Goal: Task Accomplishment & Management: Complete application form

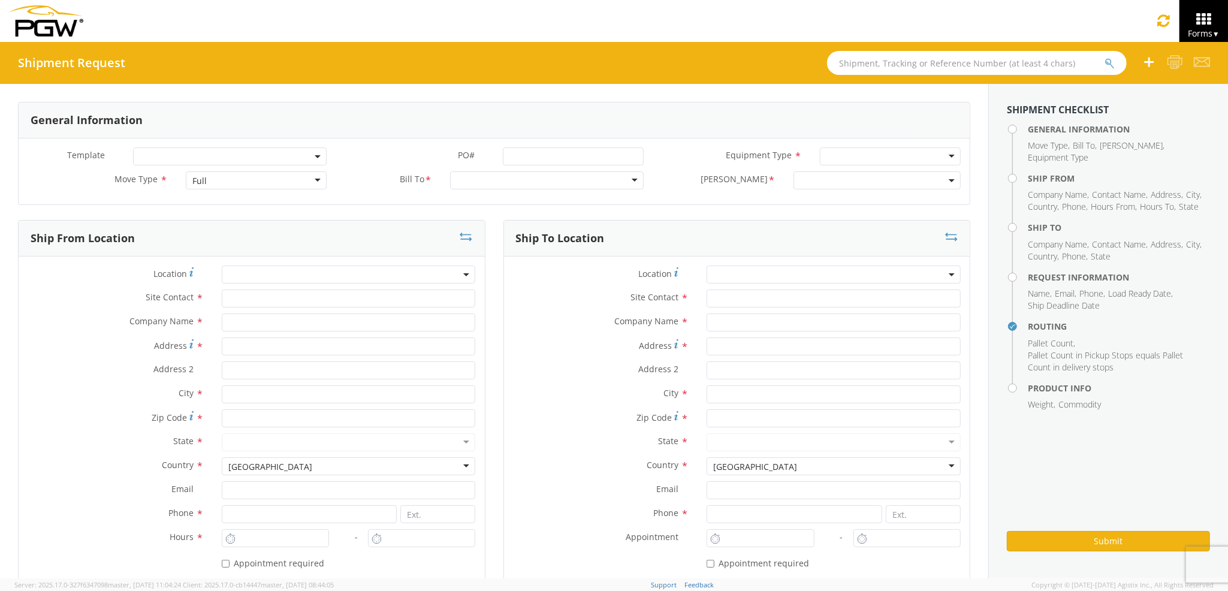
click at [197, 182] on div "Full" at bounding box center [199, 181] width 14 height 12
click at [496, 189] on div at bounding box center [547, 180] width 194 height 18
click at [344, 308] on input "text" at bounding box center [349, 299] width 254 height 18
click at [333, 330] on input "text" at bounding box center [349, 323] width 254 height 18
type input "PGW auto glass c/o AT RENTALS"
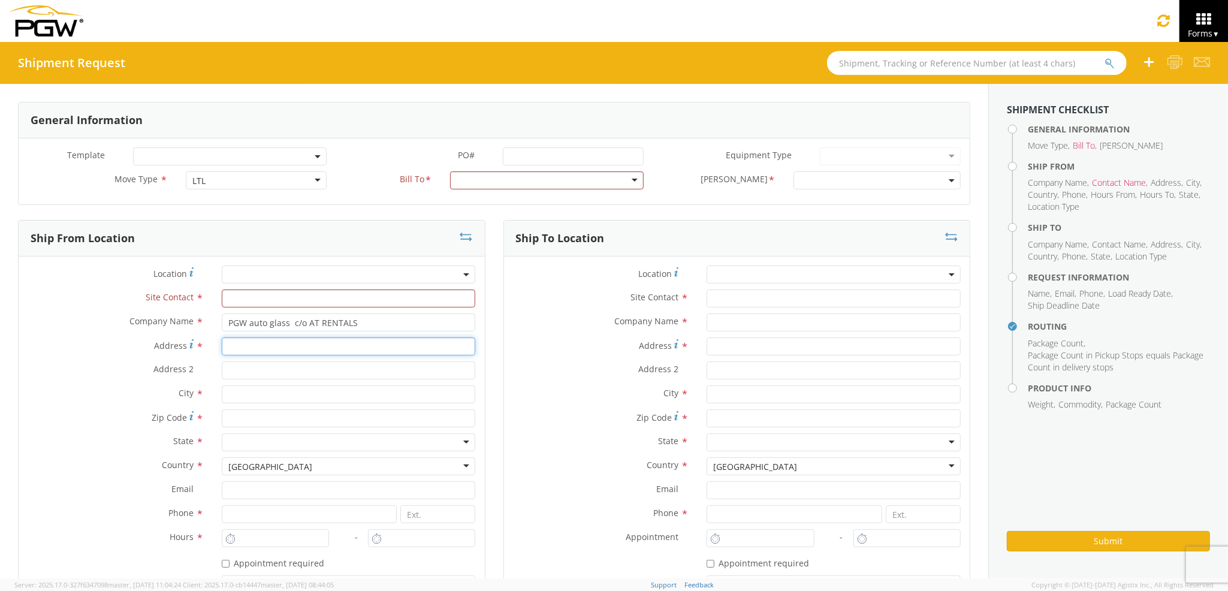
type input "[STREET_ADDRESS][PERSON_NAME]"
type input "5"
type input "[PERSON_NAME]"
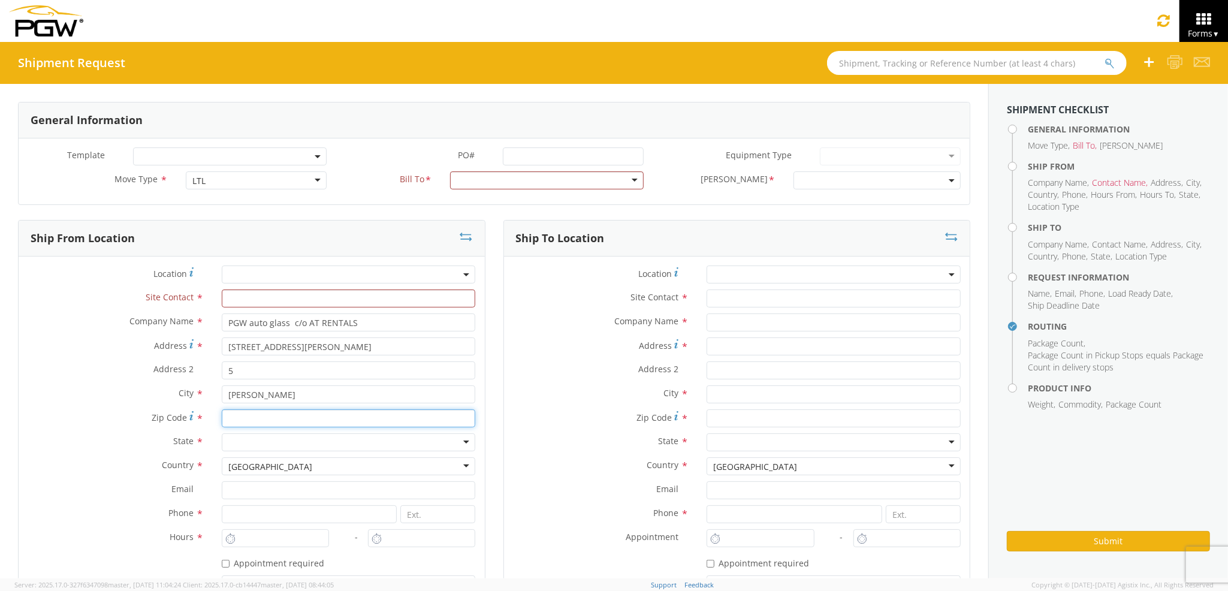
type input "04092"
click at [528, 382] on div "Address 2 *" at bounding box center [746, 373] width 472 height 24
click at [317, 293] on input "text" at bounding box center [352, 299] width 257 height 18
type input "j"
click at [261, 444] on div at bounding box center [352, 442] width 257 height 18
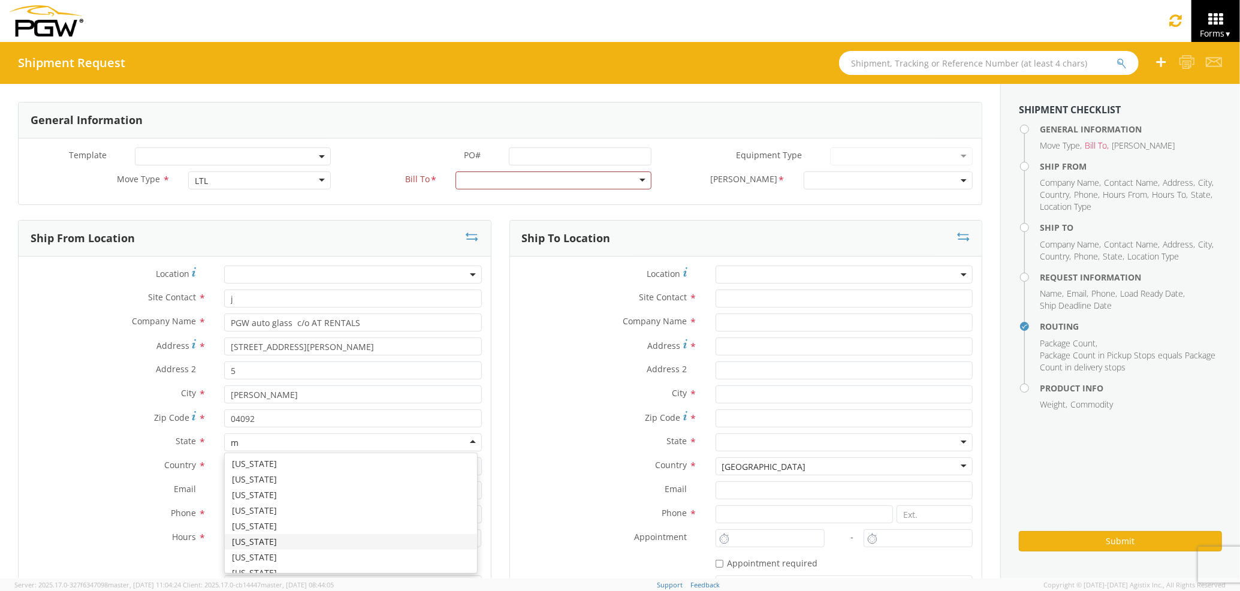
type input "ma"
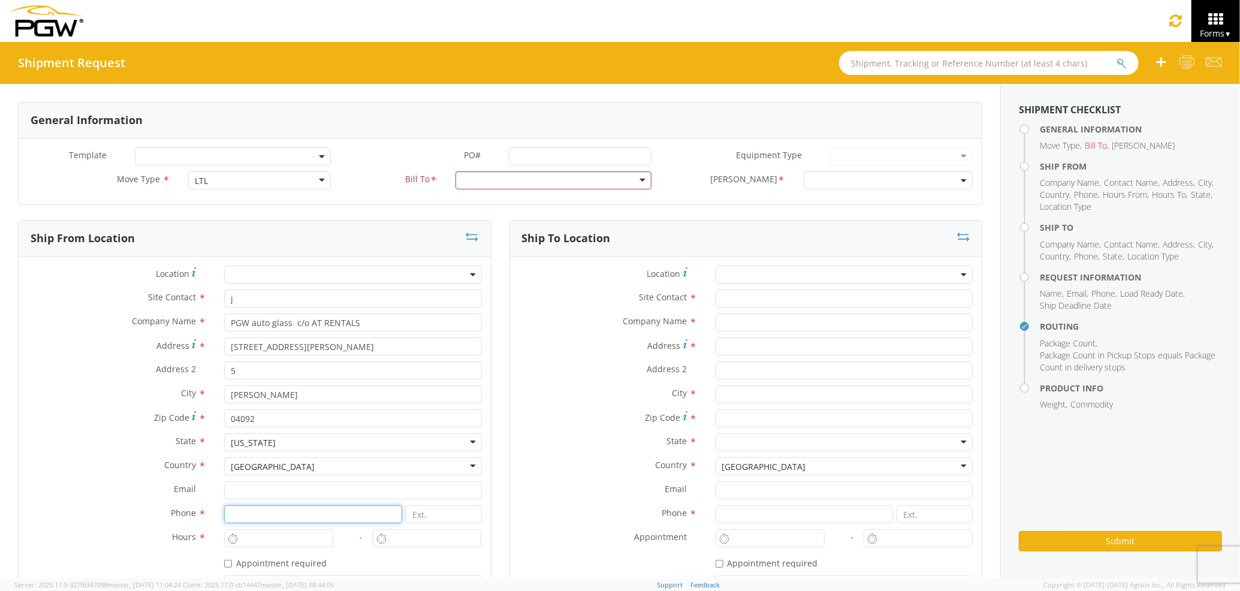
click at [264, 513] on input at bounding box center [313, 514] width 178 height 18
type input "2073329611"
type input "[EMAIL_ADDRESS][DOMAIN_NAME]"
type input "PGW auto glass c/o AT RENTALS"
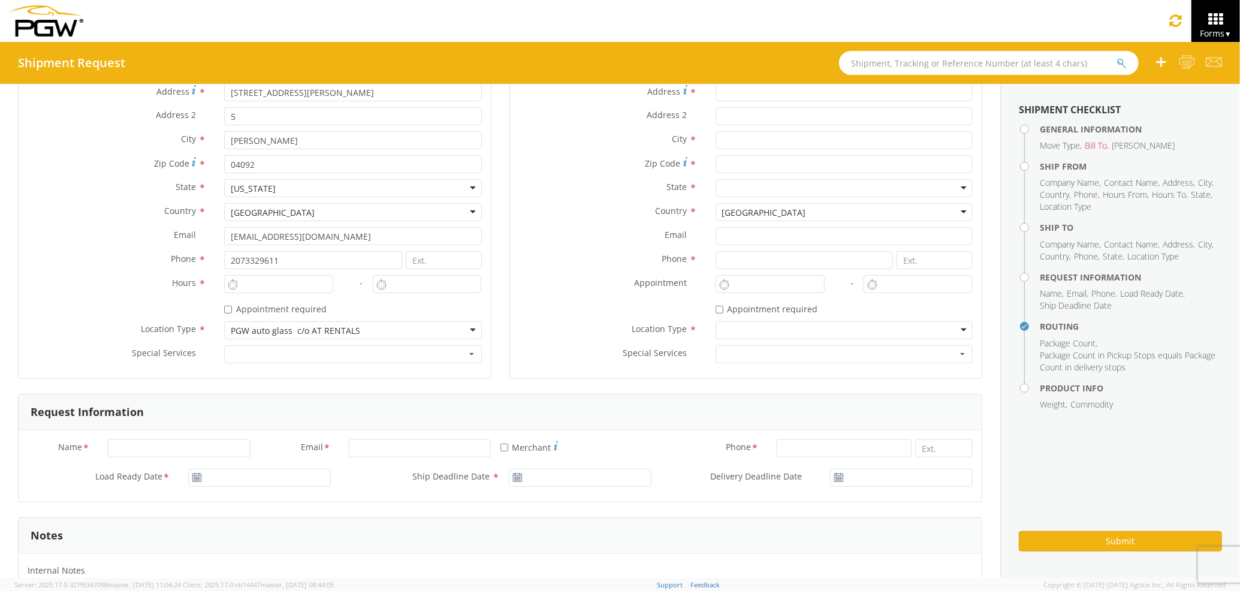
type input "PGW auto glass c/o AT RENTALS"
type input "[STREET_ADDRESS]"
type input "5"
type input "[GEOGRAPHIC_DATA]"
type input "04769"
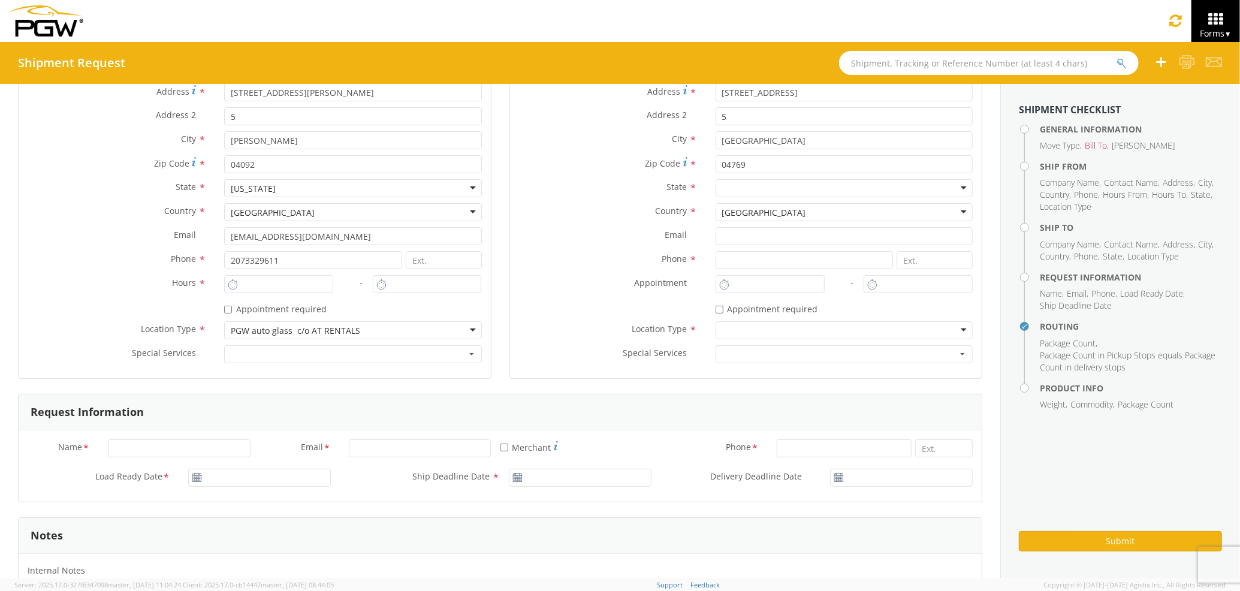
click at [434, 336] on div at bounding box center [352, 330] width 257 height 18
drag, startPoint x: 432, startPoint y: 335, endPoint x: 199, endPoint y: 327, distance: 233.3
click at [199, 327] on div "Location Type *" at bounding box center [255, 330] width 472 height 18
type input "P"
type input "2:00 PM"
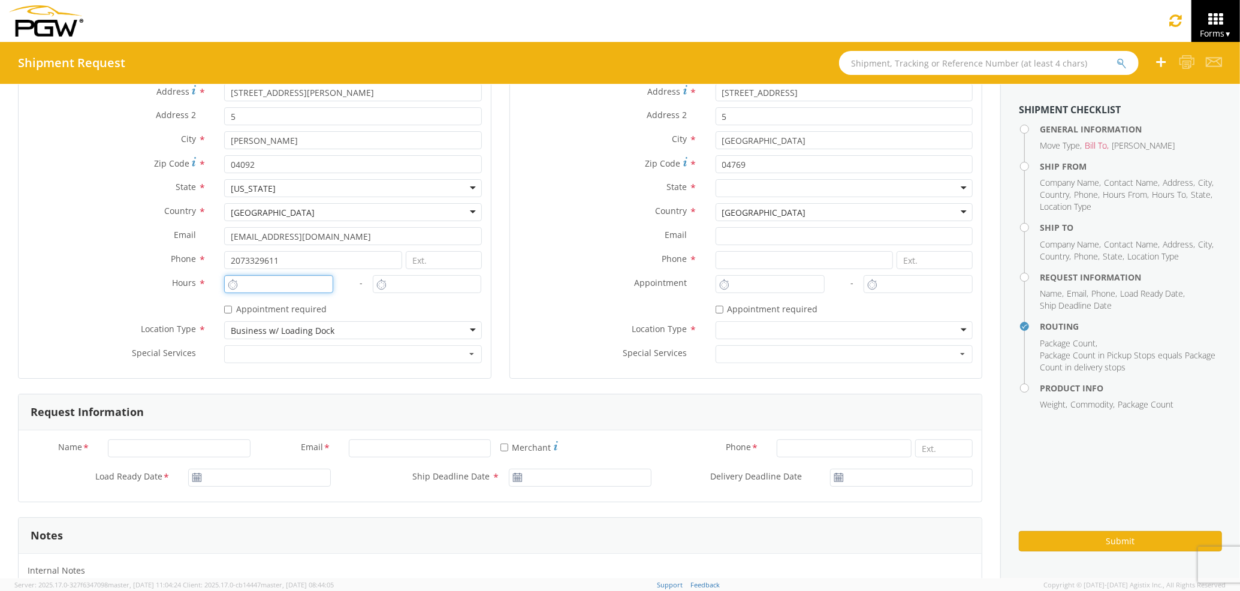
type input "3:00 PM"
click at [257, 276] on input "2:00 PM" at bounding box center [278, 284] width 109 height 18
type input "3:00 PM"
click at [408, 286] on input "3:00 PM" at bounding box center [427, 284] width 109 height 18
type input "4:00 PM"
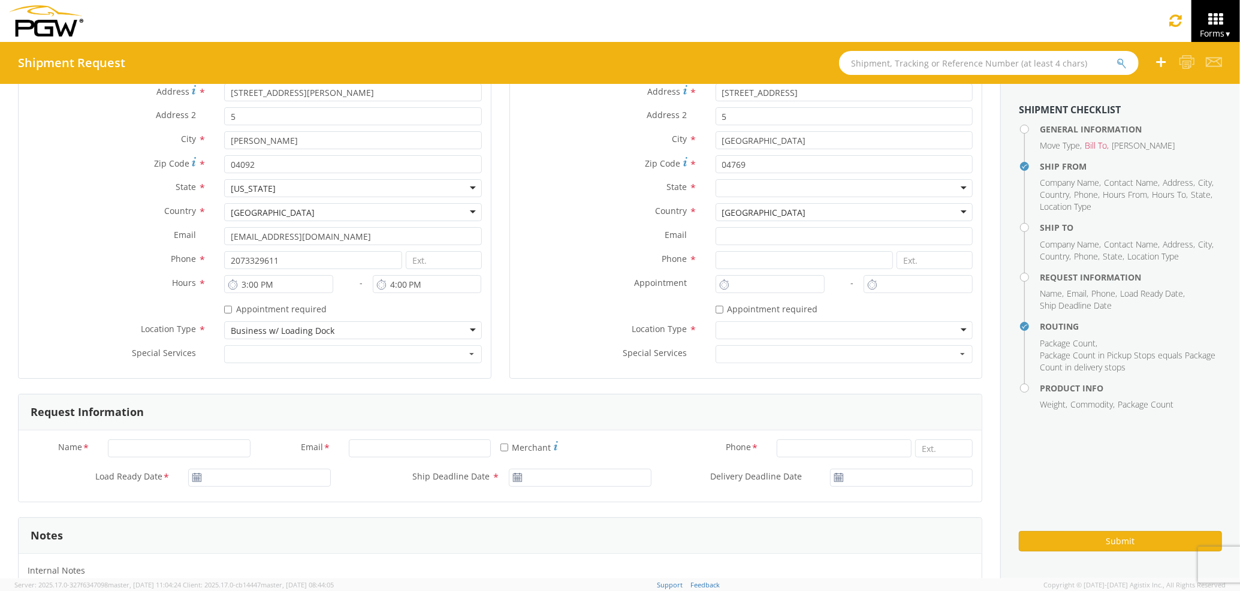
click at [547, 284] on label "Appointment *" at bounding box center [608, 283] width 197 height 16
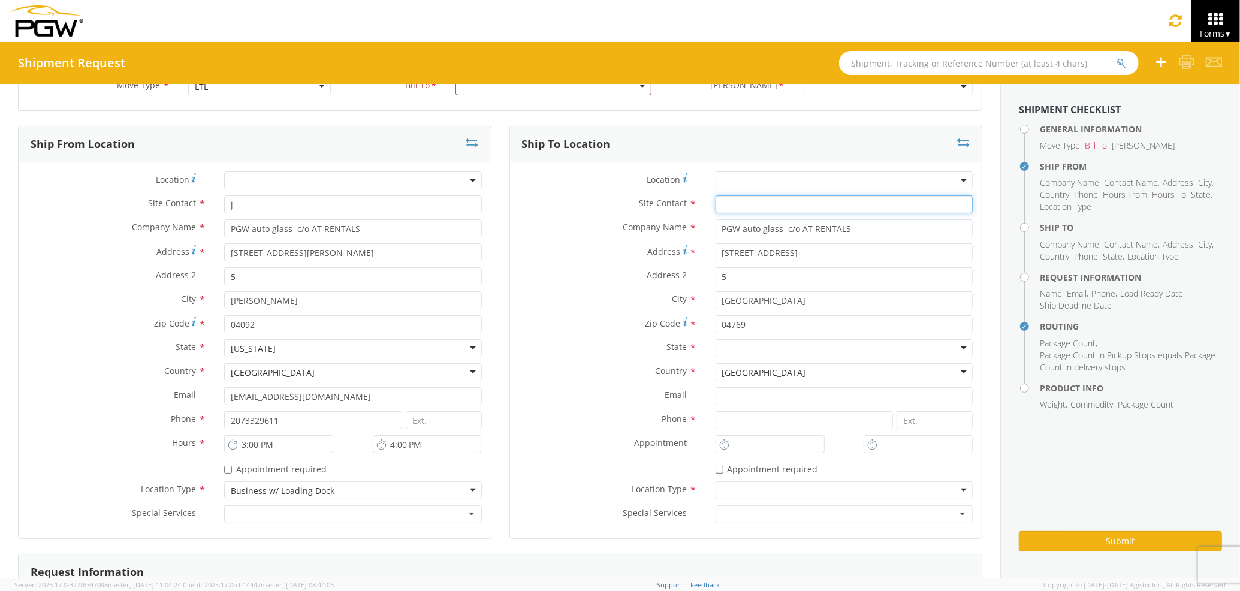
click at [754, 200] on input "text" at bounding box center [844, 204] width 257 height 18
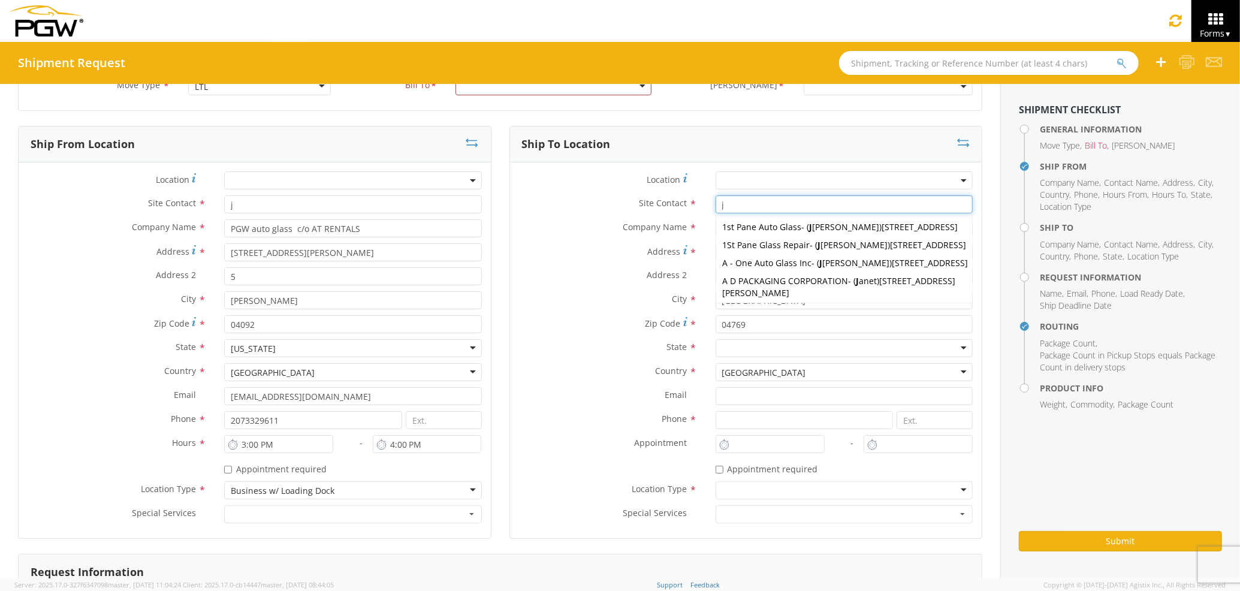
type input "j"
click at [538, 263] on div "Address * [STREET_ADDRESS]" at bounding box center [746, 255] width 472 height 24
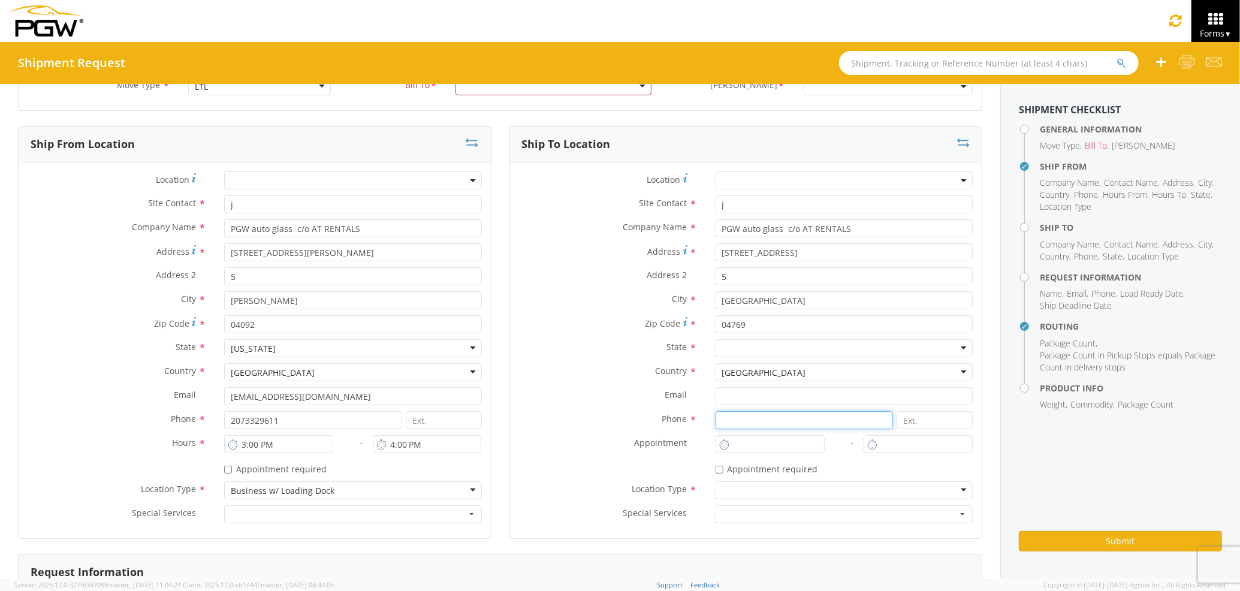
click at [741, 420] on input at bounding box center [805, 420] width 178 height 18
type input "2073329611"
type input "[EMAIL_ADDRESS][DOMAIN_NAME]"
type input "2077745169"
click at [741, 446] on input "2:00 PM" at bounding box center [770, 444] width 109 height 18
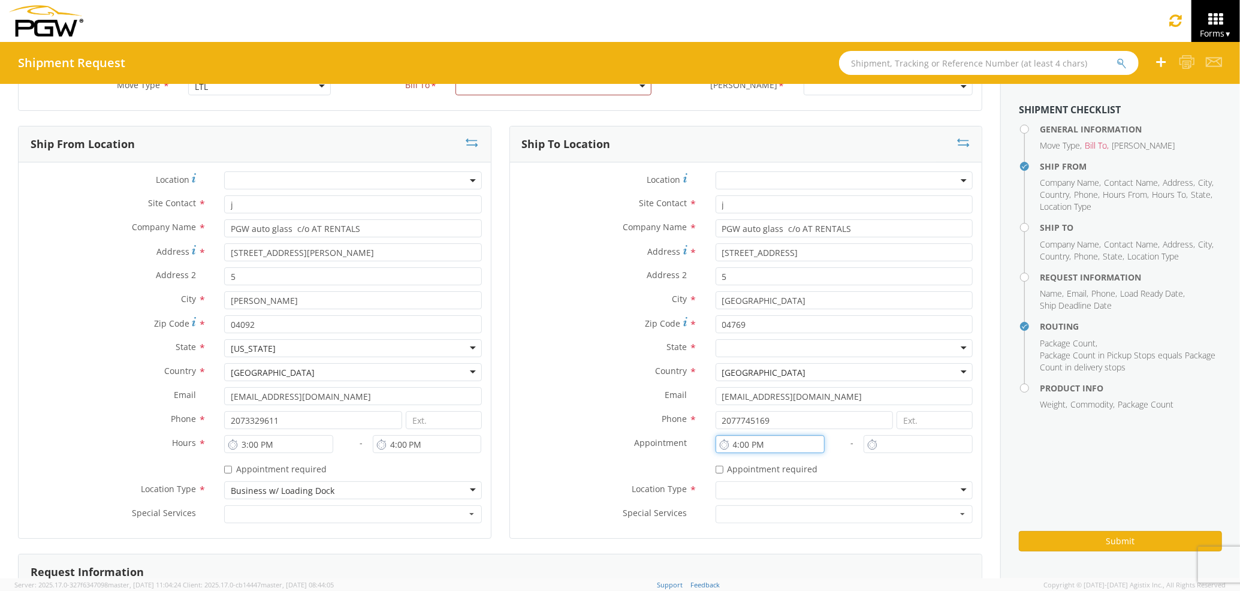
type input "4:00 PM"
type input "2:00 PM"
click at [876, 442] on input "2:00 PM" at bounding box center [918, 444] width 109 height 18
drag, startPoint x: 765, startPoint y: 446, endPoint x: 665, endPoint y: 456, distance: 100.0
click at [665, 456] on div "Location * Site Contact * j j 1st Pane Auto Glass - ( [PERSON_NAME] ) [STREET_A…" at bounding box center [746, 350] width 472 height 358
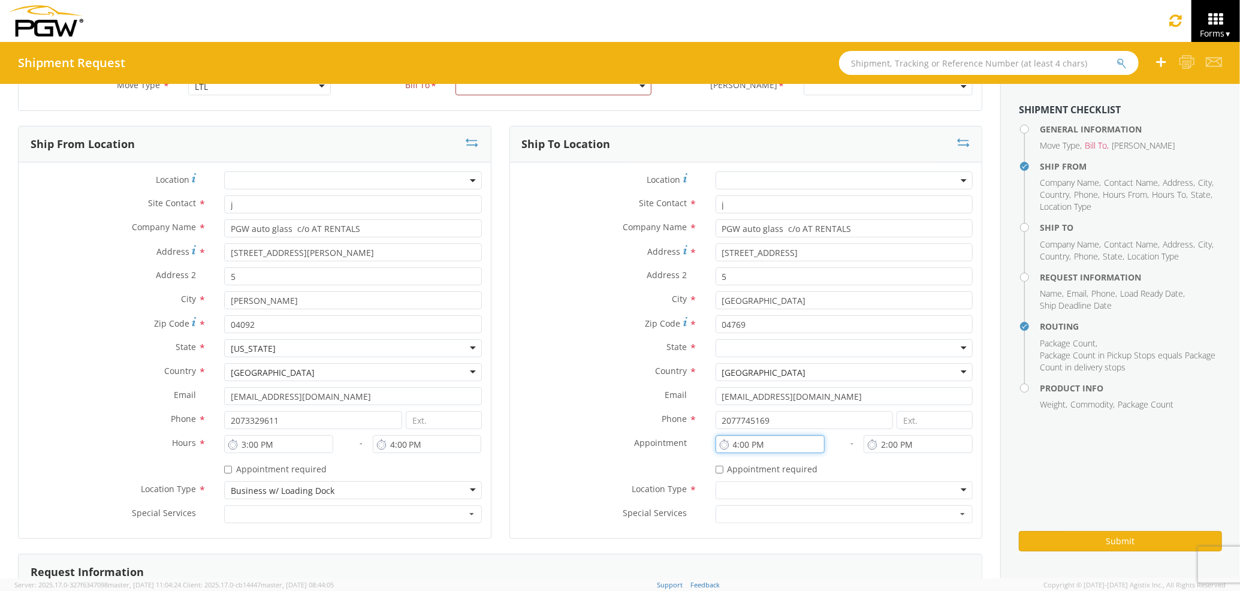
drag, startPoint x: 772, startPoint y: 439, endPoint x: 635, endPoint y: 445, distance: 136.8
click at [635, 445] on div "Location * Site Contact * j j 1st Pane Auto Glass - ( [PERSON_NAME] ) [STREET_A…" at bounding box center [746, 350] width 472 height 358
type input "7:00 AM"
click at [906, 438] on input "2:00 PM" at bounding box center [918, 444] width 109 height 18
drag, startPoint x: 906, startPoint y: 438, endPoint x: 835, endPoint y: 447, distance: 72.0
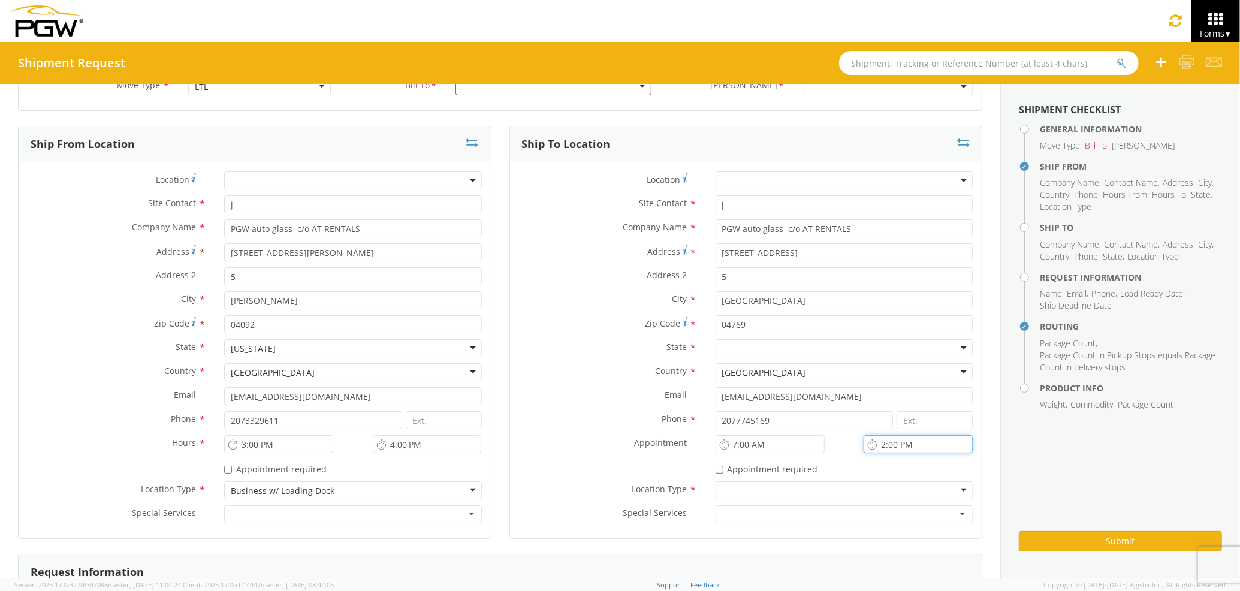
click at [835, 447] on div "Location * Site Contact * j j 1st Pane Auto Glass - ( [PERSON_NAME] ) [STREET_A…" at bounding box center [746, 350] width 472 height 358
type input "8:00 AM"
click at [801, 490] on div at bounding box center [844, 490] width 257 height 18
click at [579, 414] on label "Phone *" at bounding box center [608, 419] width 197 height 16
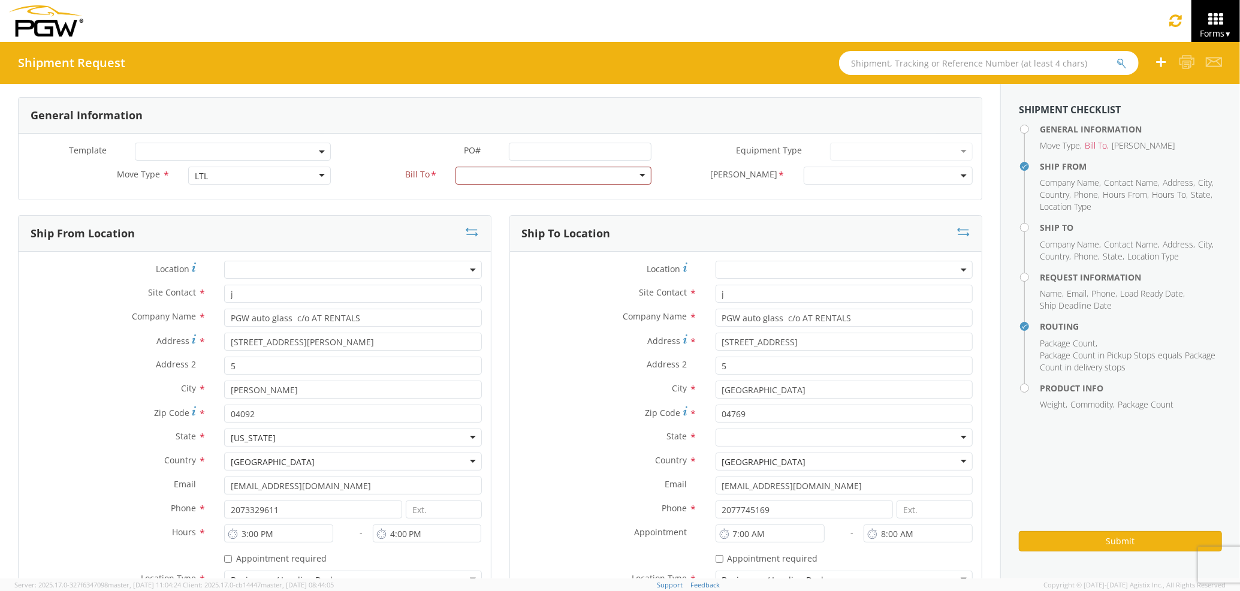
scroll to position [0, 0]
click at [572, 188] on div at bounding box center [554, 180] width 196 height 18
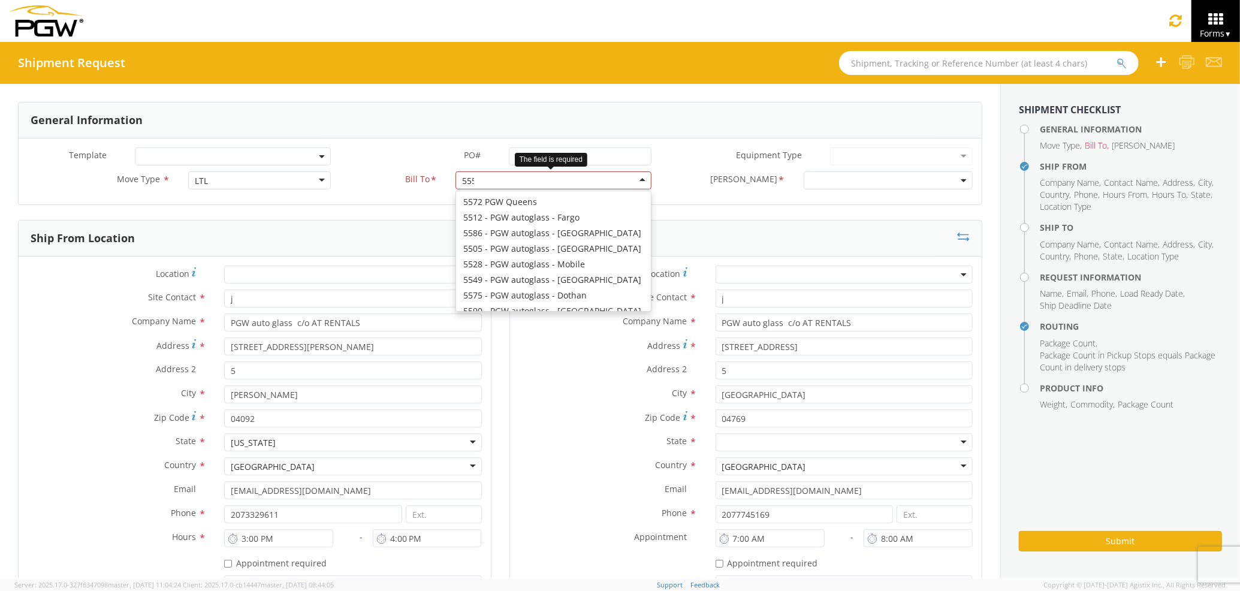
scroll to position [294, 0]
type input "5559"
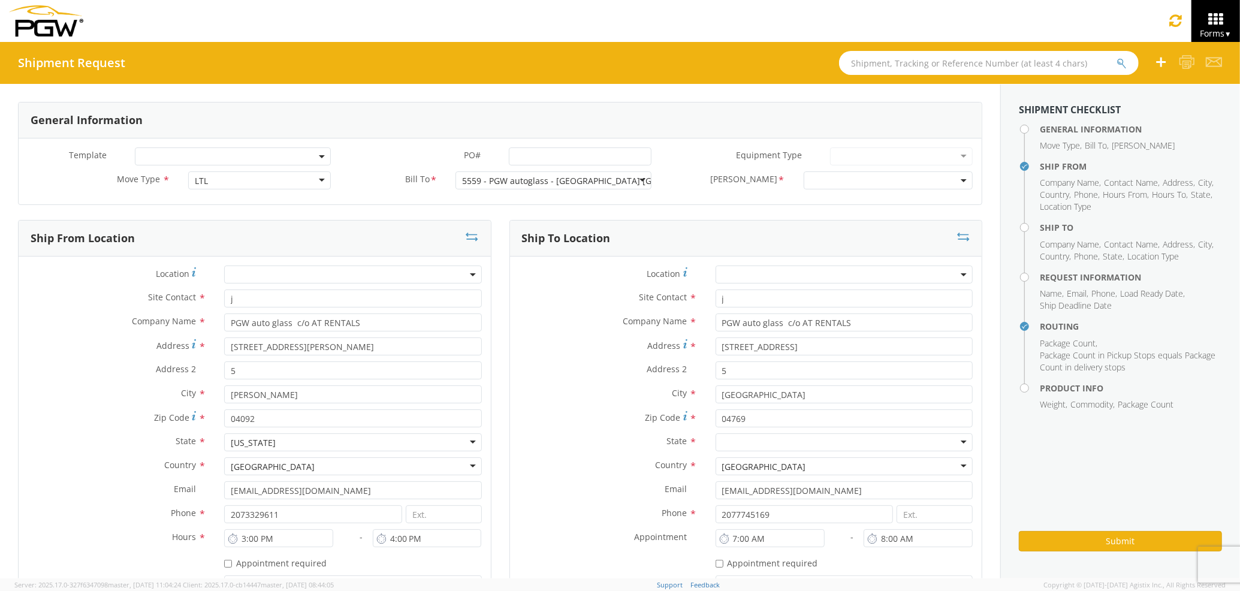
scroll to position [0, 0]
click at [831, 181] on span at bounding box center [888, 180] width 169 height 18
select select "5559-6300-66000-0000"
click at [579, 297] on label "Site Contact *" at bounding box center [608, 298] width 197 height 16
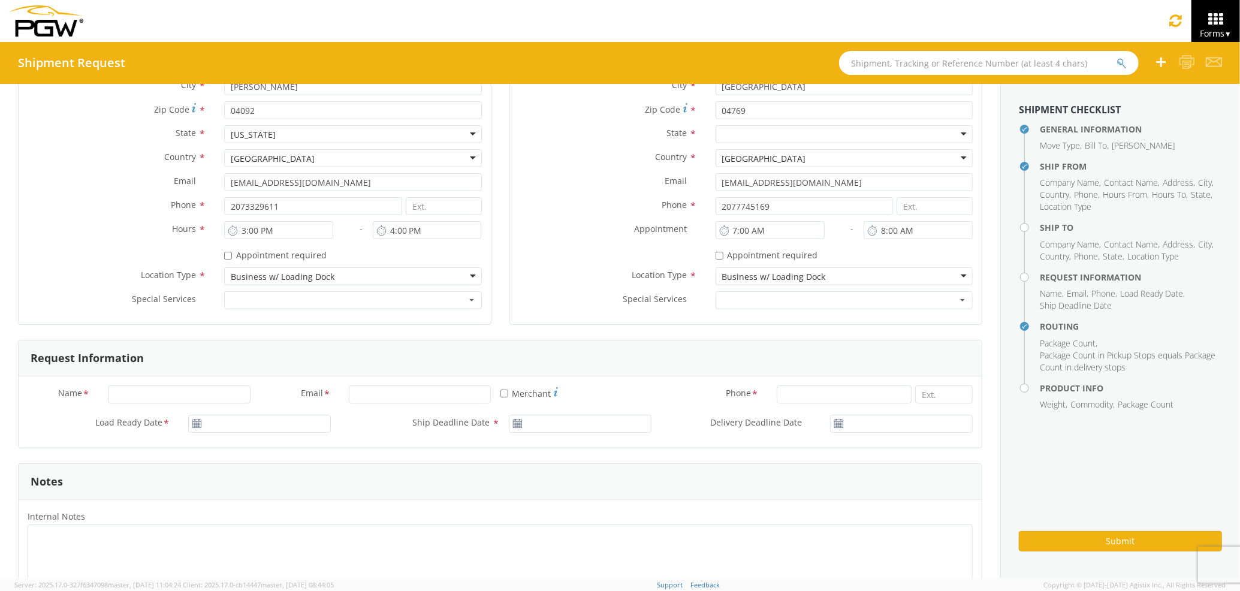
scroll to position [320, 0]
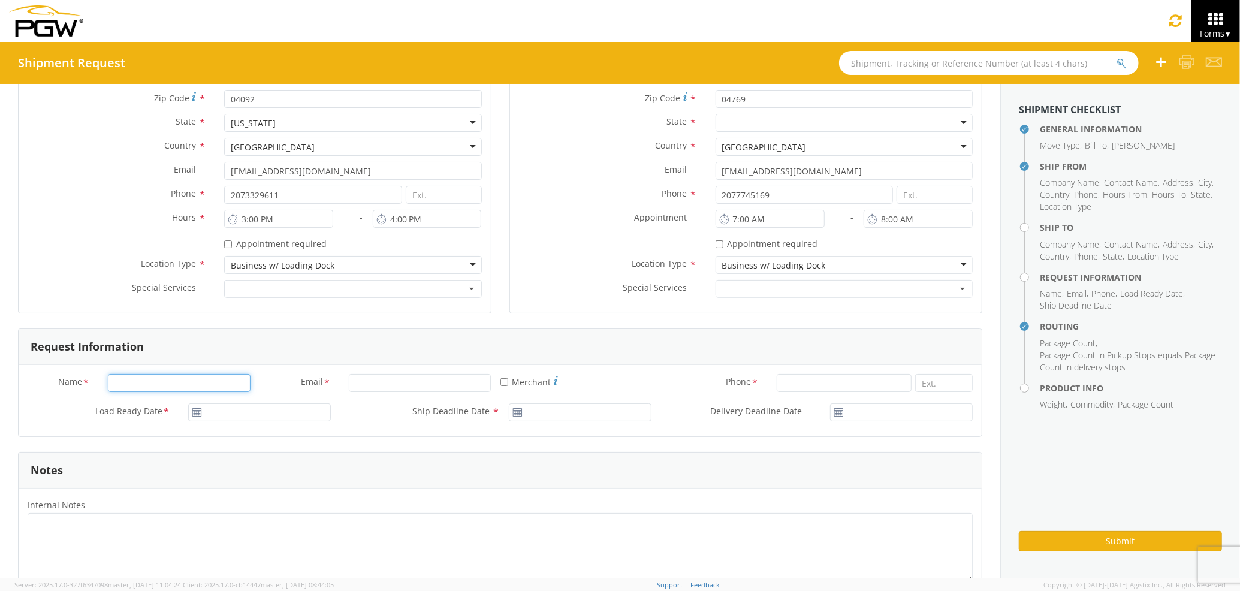
click at [207, 384] on input "Name *" at bounding box center [179, 383] width 143 height 18
type input "[PERSON_NAME] [PERSON_NAME]"
type input "PGW Auto Glass"
type input "[EMAIL_ADDRESS][DOMAIN_NAME]"
type input "7272478279"
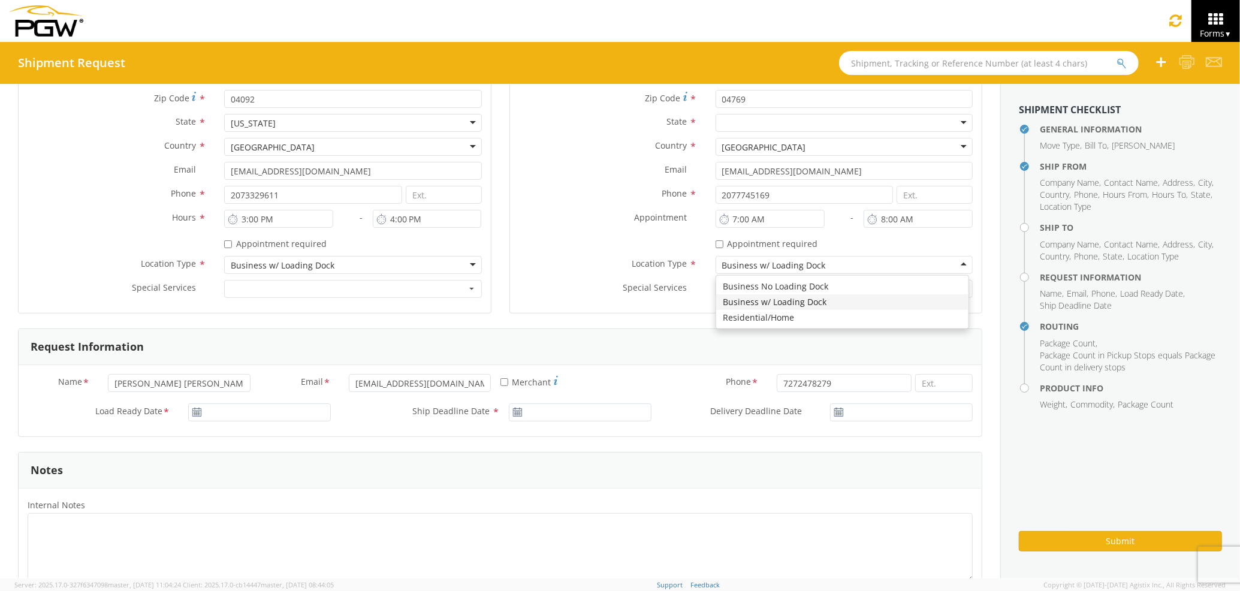
type input "PGW auto glass c/o AT RENTALS"
type input "[DATE]"
click at [224, 411] on input "[DATE]" at bounding box center [259, 412] width 143 height 18
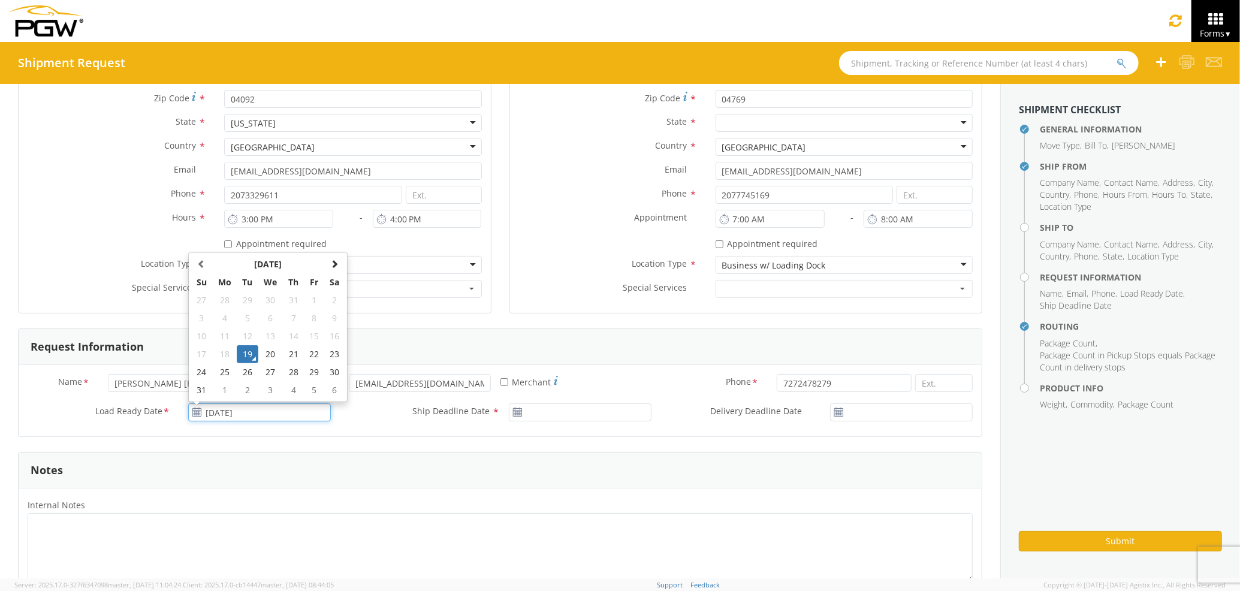
click at [247, 355] on td "19" at bounding box center [247, 354] width 21 height 18
type input "[DATE]"
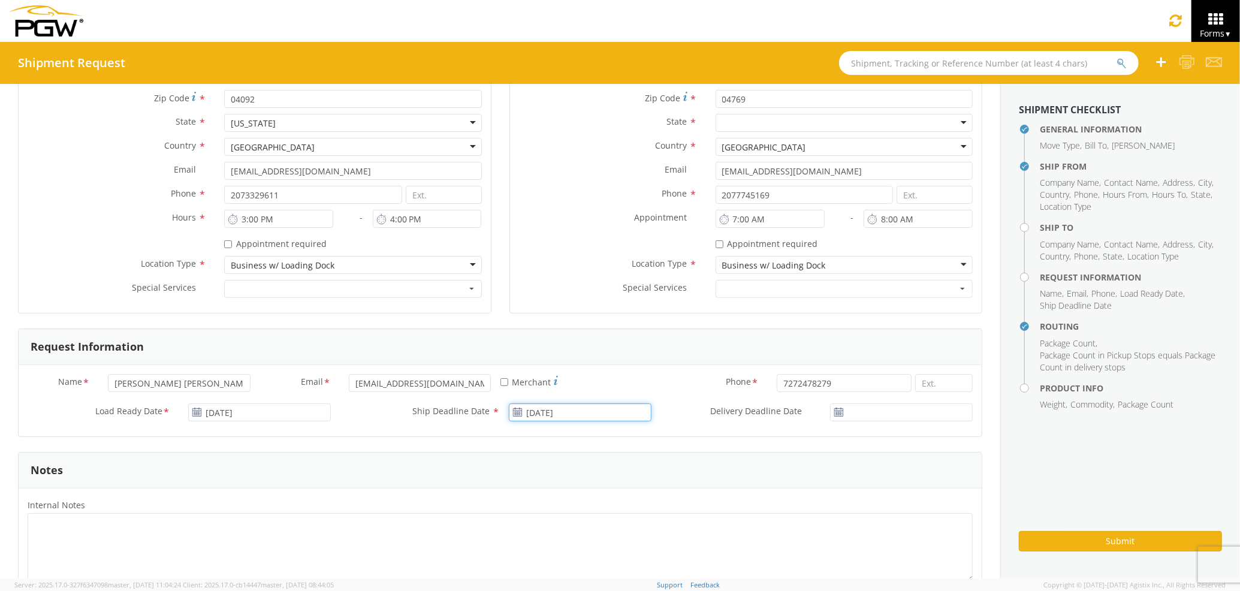
click at [535, 414] on input "[DATE]" at bounding box center [580, 412] width 143 height 18
click at [565, 355] on td "19" at bounding box center [568, 354] width 21 height 18
click at [846, 414] on input "[DATE]" at bounding box center [901, 412] width 143 height 18
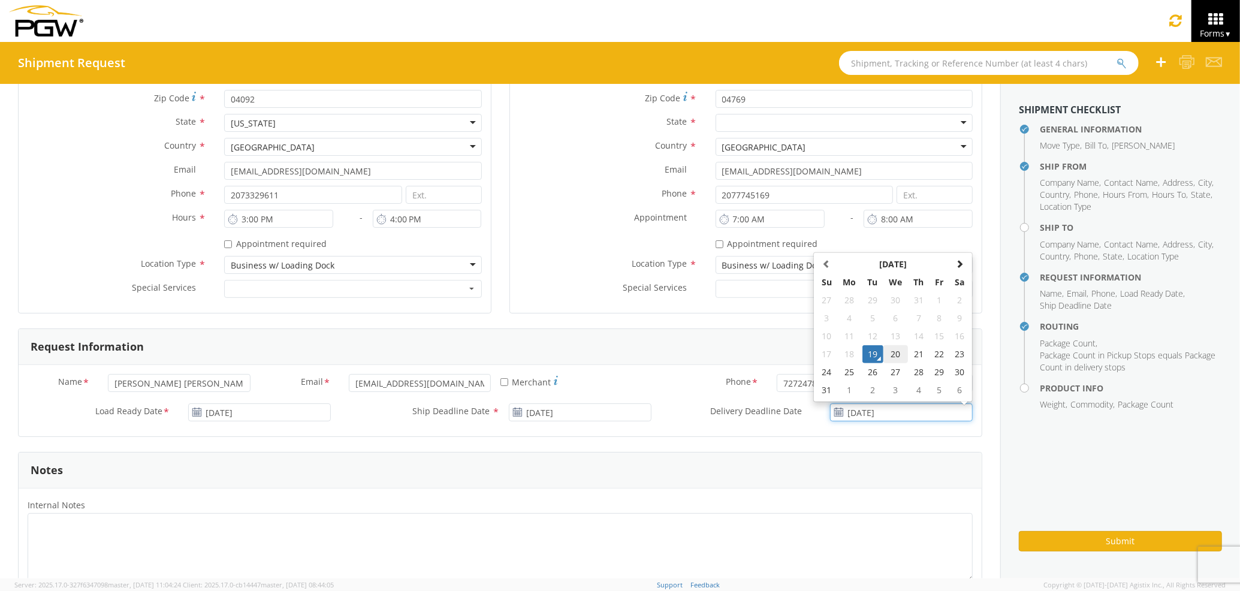
click at [884, 354] on td "20" at bounding box center [896, 354] width 25 height 18
type input "[DATE]"
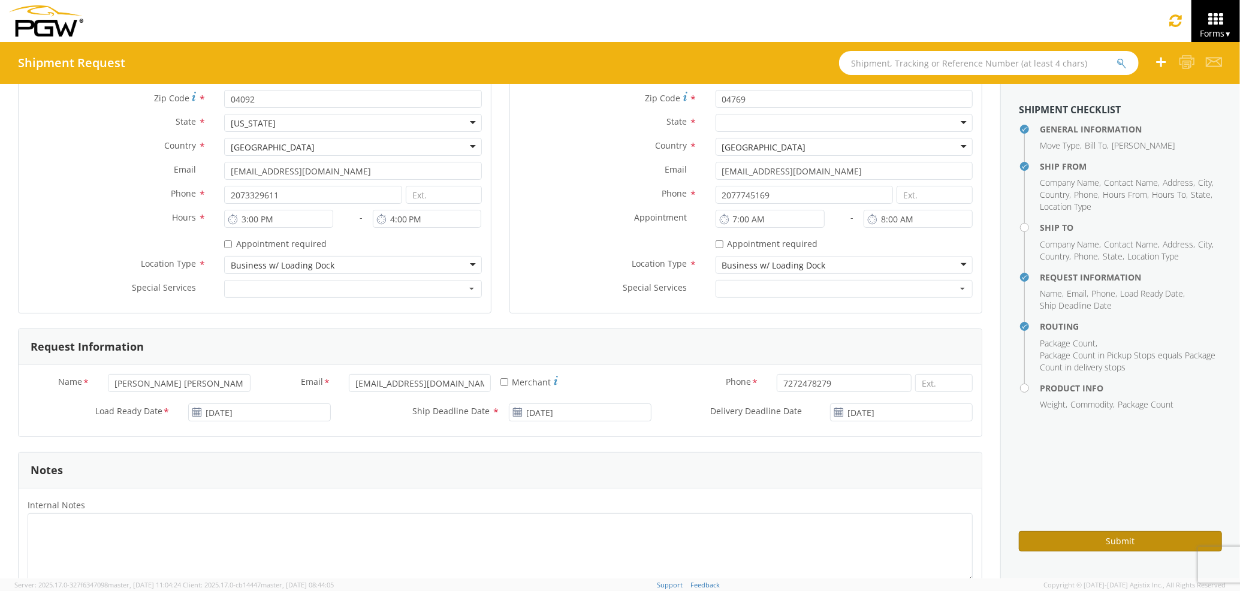
click at [1053, 542] on button "Submit" at bounding box center [1120, 541] width 203 height 20
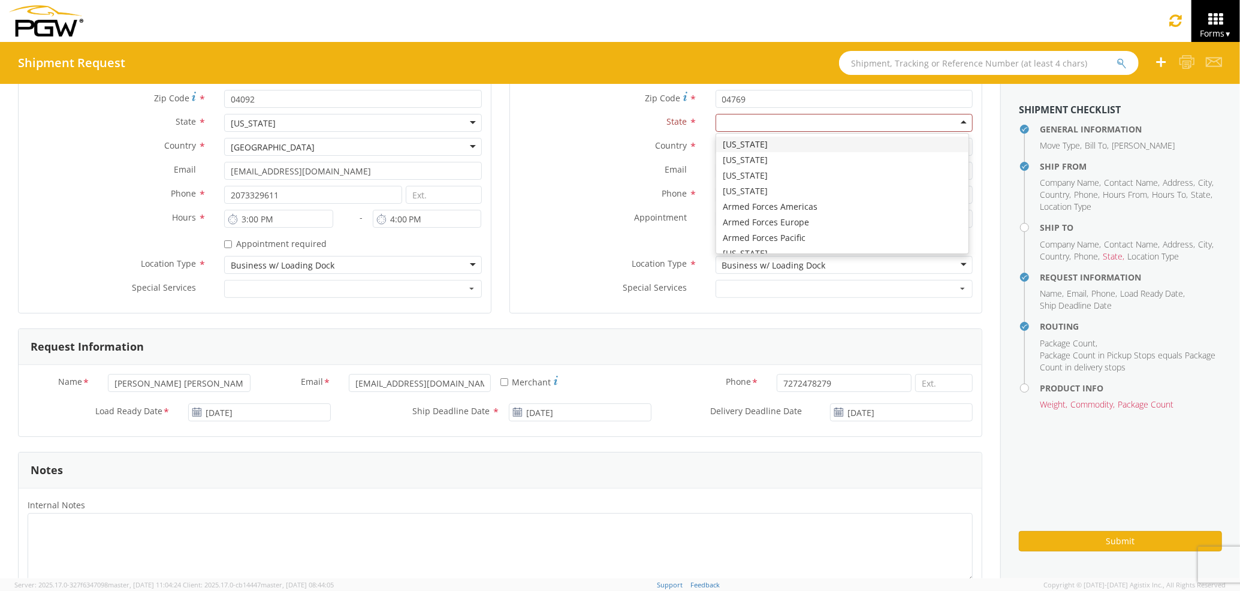
click at [808, 120] on div at bounding box center [844, 123] width 257 height 18
type input "ma"
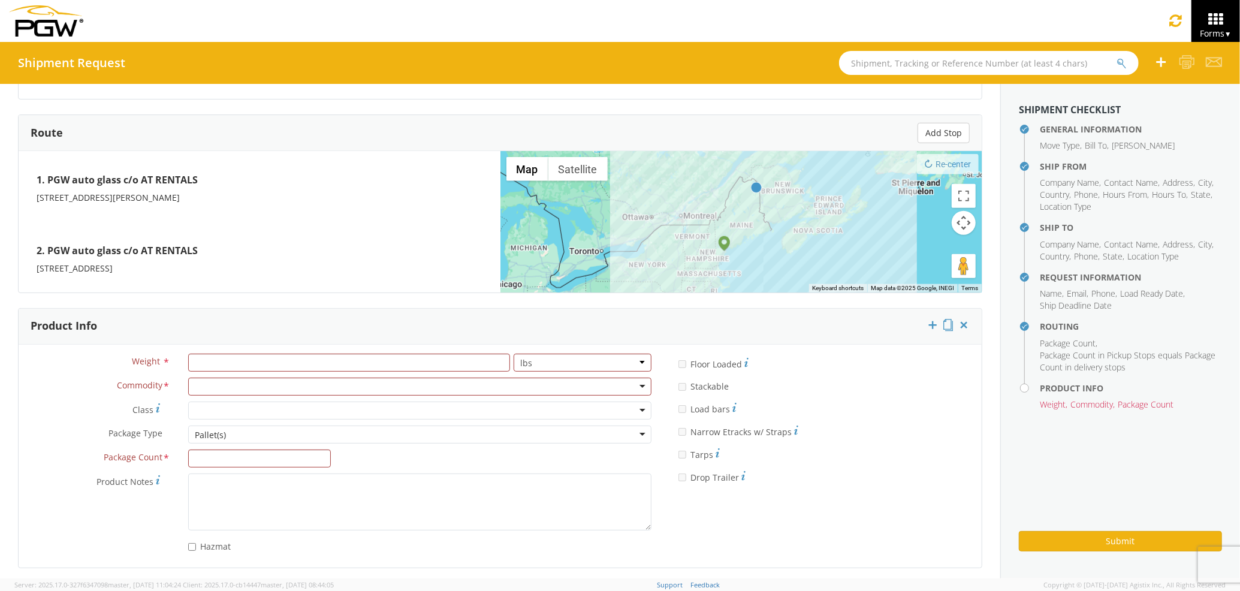
scroll to position [917, 0]
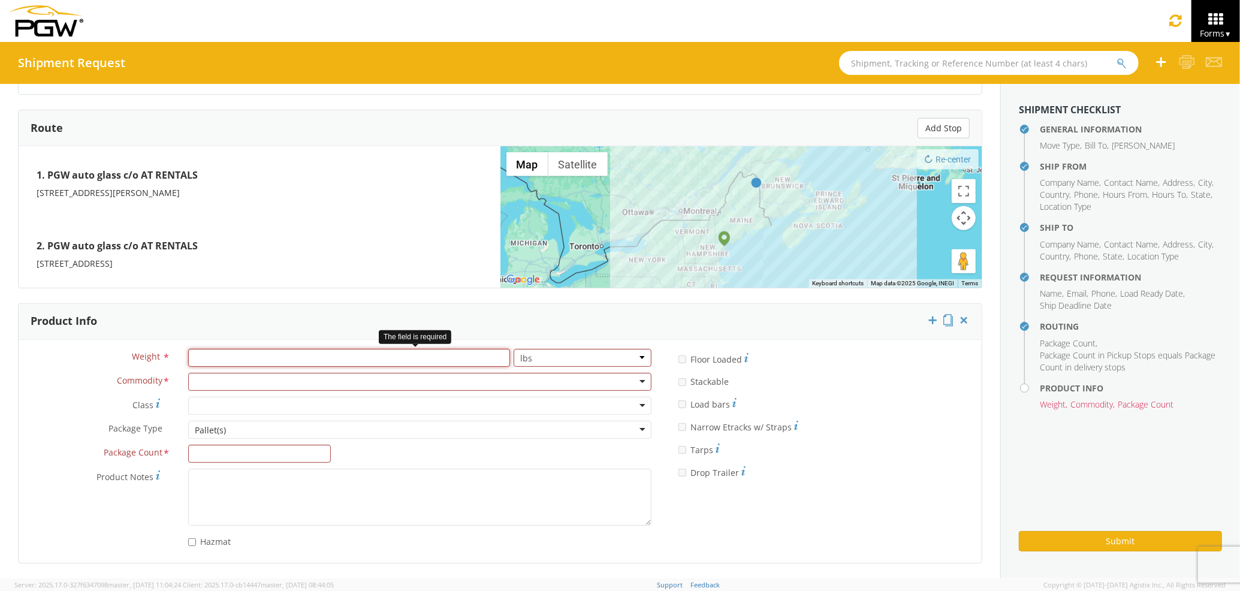
click at [384, 353] on input "number" at bounding box center [349, 358] width 322 height 18
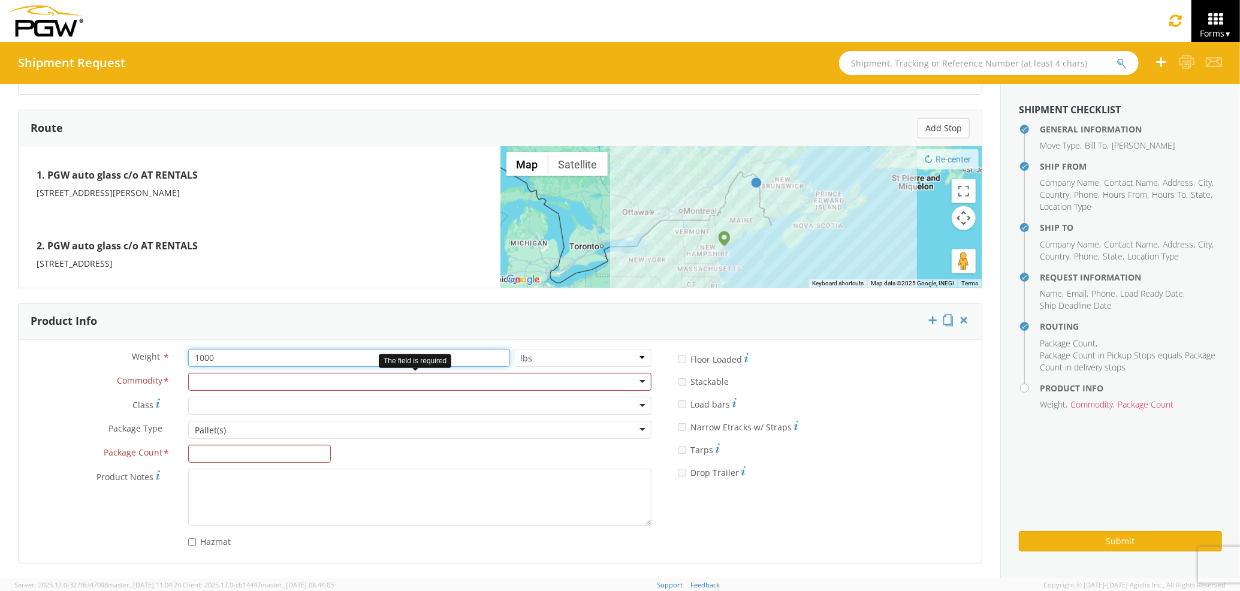
type input "1000"
click at [370, 381] on div at bounding box center [419, 382] width 463 height 18
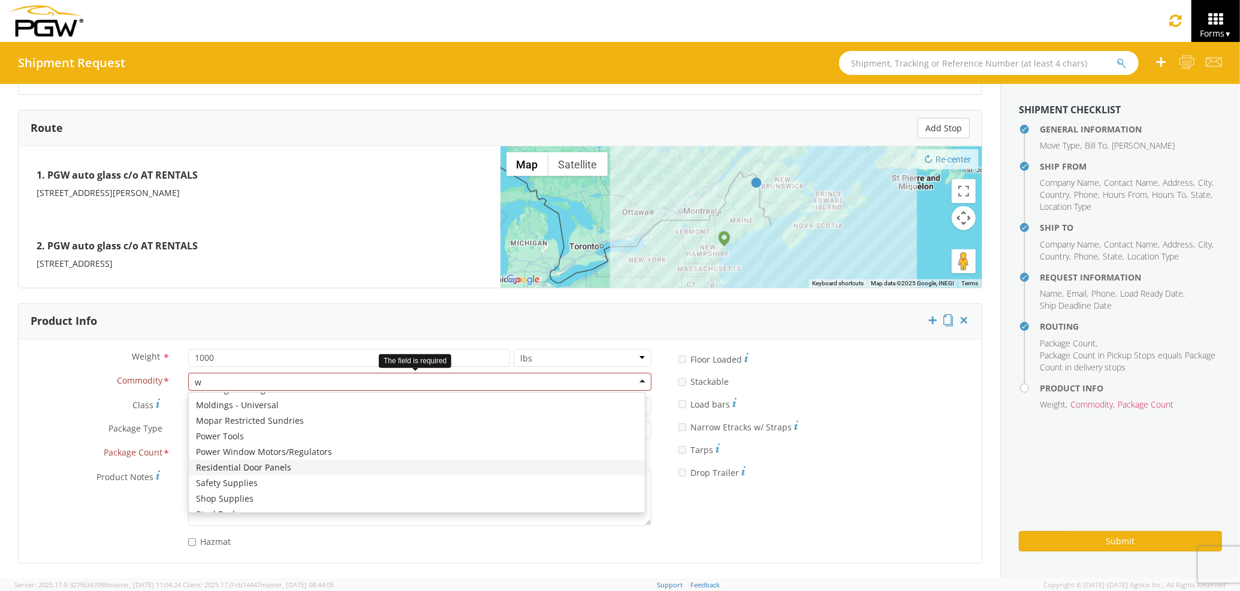
scroll to position [15, 0]
type input "wind"
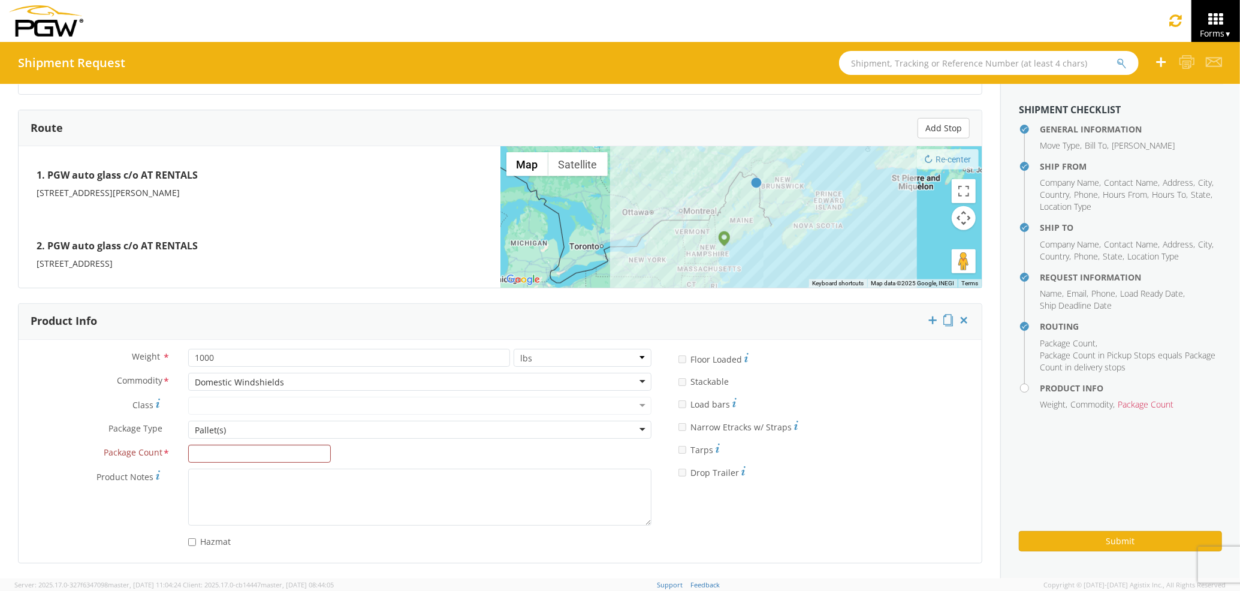
scroll to position [0, 0]
click at [283, 447] on input "Package Count *" at bounding box center [259, 454] width 143 height 18
type input "3"
click at [1120, 540] on button "Submit" at bounding box center [1120, 541] width 203 height 20
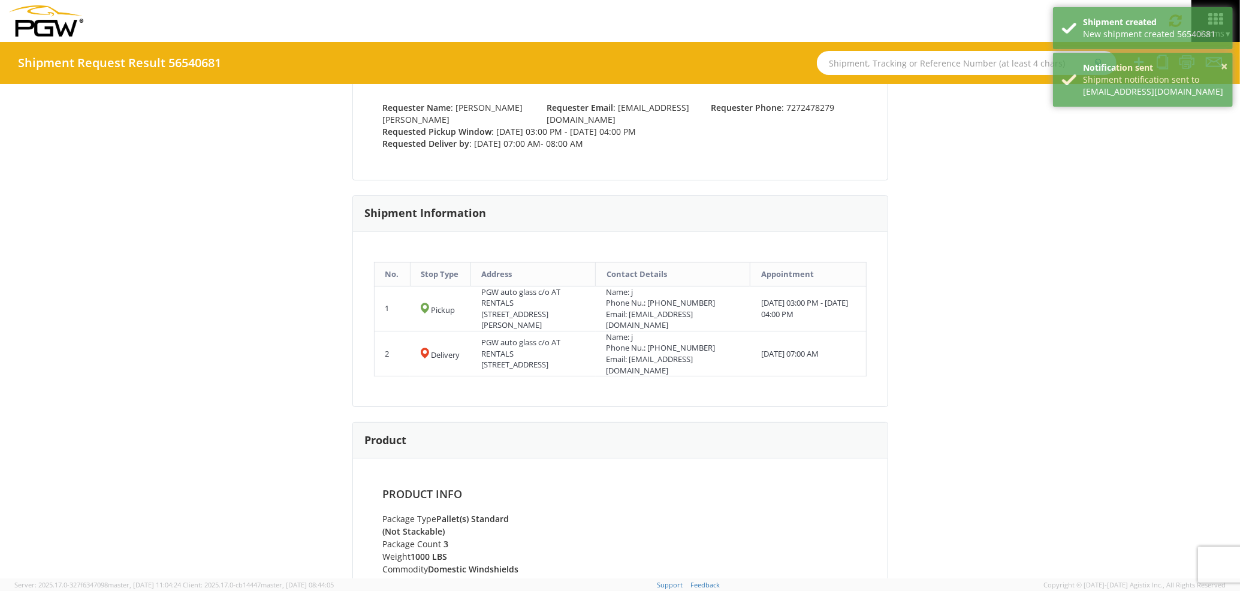
scroll to position [369, 0]
